Goal: Check status: Check status

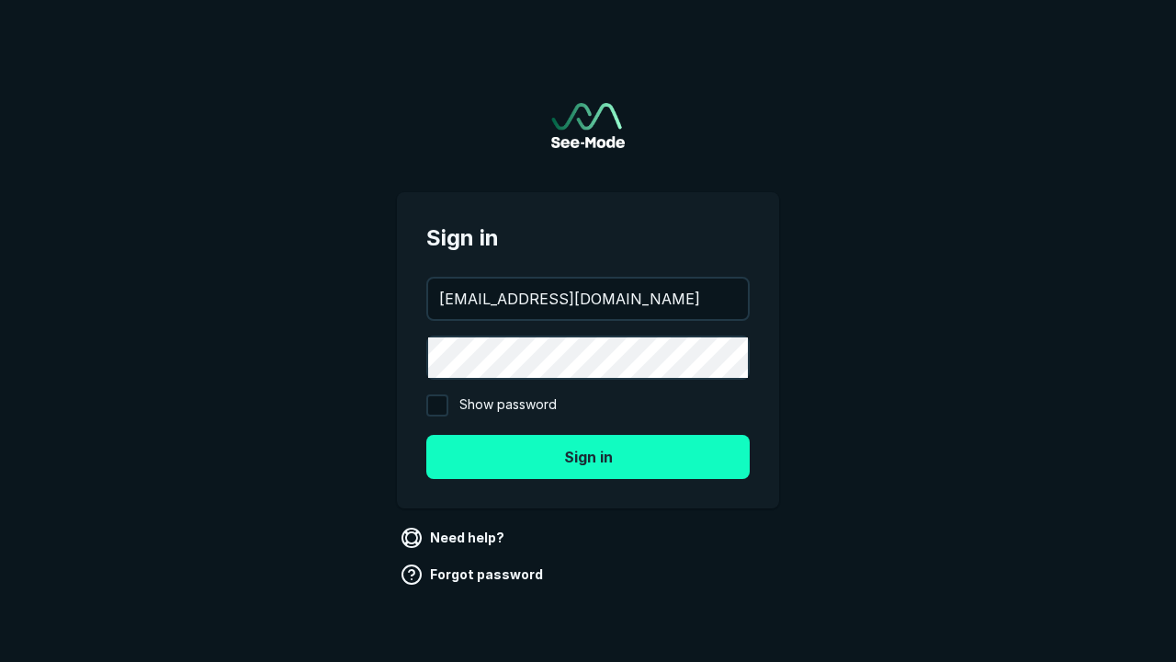
click at [588, 456] on button "Sign in" at bounding box center [587, 457] width 323 height 44
